Goal: Transaction & Acquisition: Purchase product/service

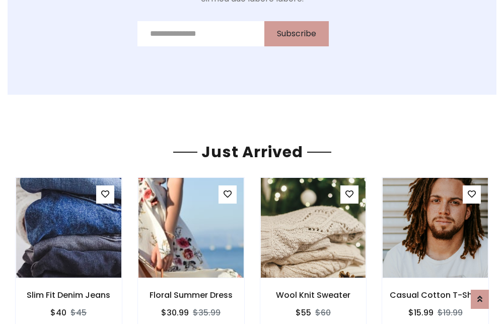
scroll to position [1054, 0]
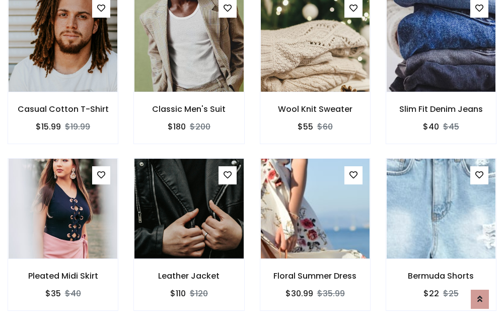
click at [252, 162] on div "Floral Summer Dress $30.99 $35.99" at bounding box center [315, 241] width 126 height 167
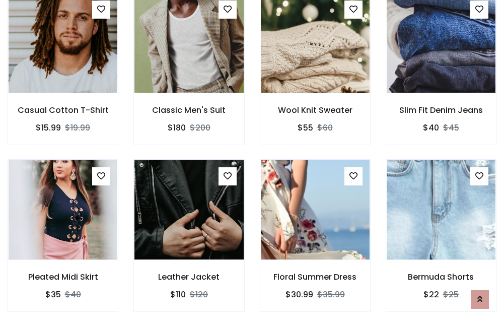
click at [252, 162] on div "Floral Summer Dress $30.99 $35.99" at bounding box center [315, 242] width 126 height 167
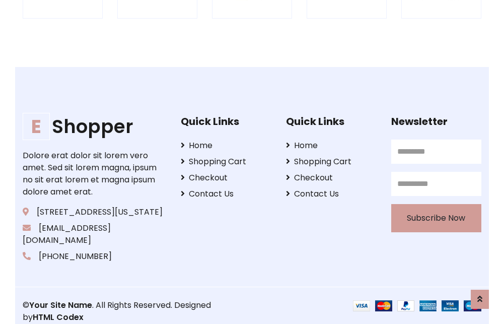
scroll to position [1918, 0]
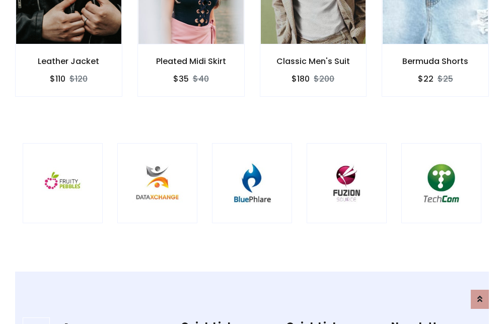
click at [252, 162] on img at bounding box center [252, 183] width 55 height 55
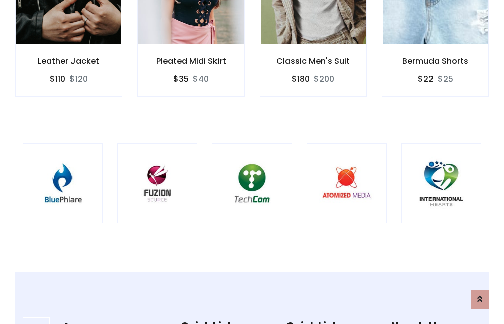
click at [252, 162] on img at bounding box center [252, 183] width 55 height 55
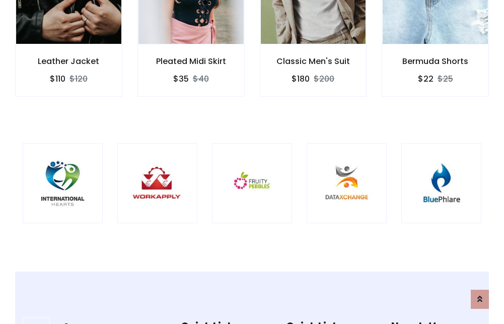
scroll to position [0, 0]
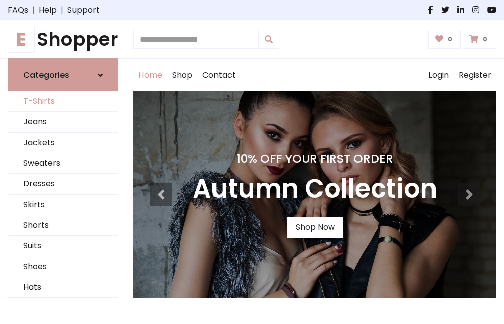
click at [63, 102] on link "T-Shirts" at bounding box center [63, 101] width 110 height 21
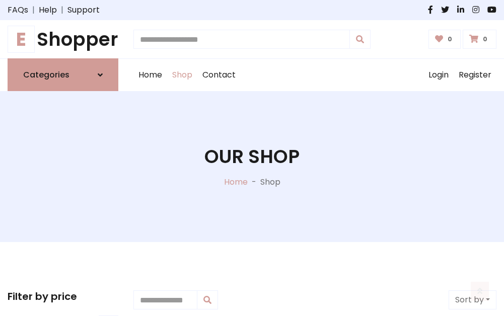
scroll to position [404, 0]
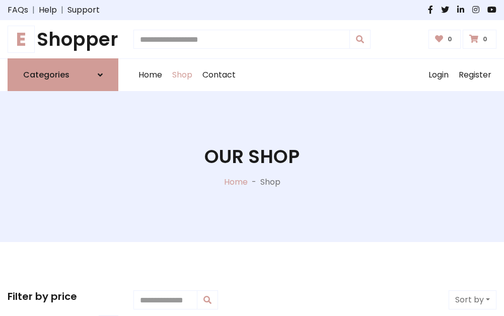
click at [63, 39] on h1 "E Shopper" at bounding box center [63, 39] width 111 height 22
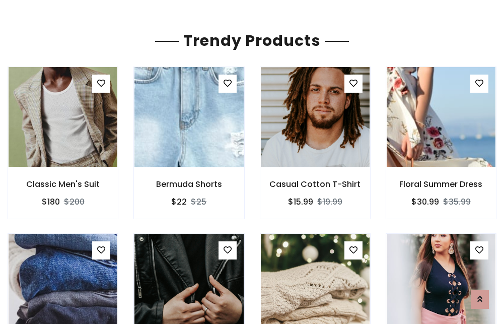
scroll to position [59, 0]
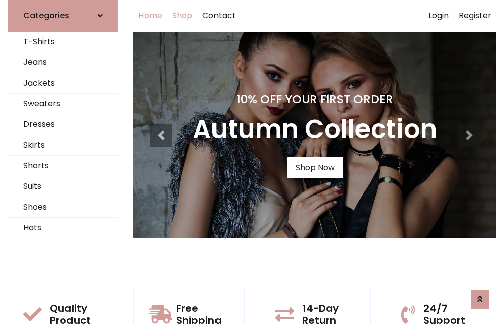
click at [183, 16] on link "Shop" at bounding box center [182, 15] width 30 height 32
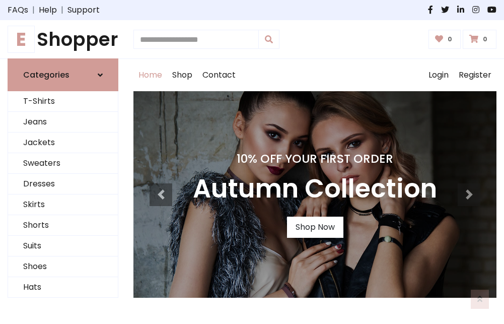
scroll to position [331, 0]
